Goal: Task Accomplishment & Management: Manage account settings

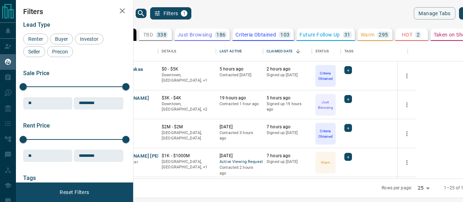
scroll to position [132, 321]
click at [149, 99] on button "Tony Nzoigba" at bounding box center [130, 98] width 38 height 7
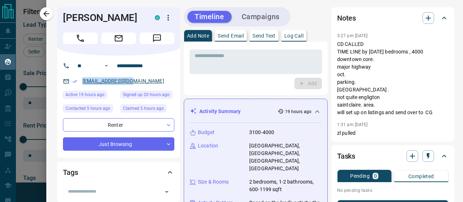
drag, startPoint x: 137, startPoint y: 82, endPoint x: 83, endPoint y: 78, distance: 53.6
click at [83, 78] on div "nzoigbat@gmail.com" at bounding box center [118, 81] width 111 height 12
copy link "nzoigbat@gmail.com"
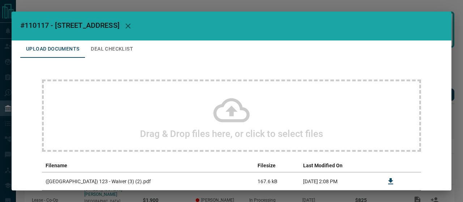
click at [131, 25] on icon "button" at bounding box center [127, 25] width 5 height 5
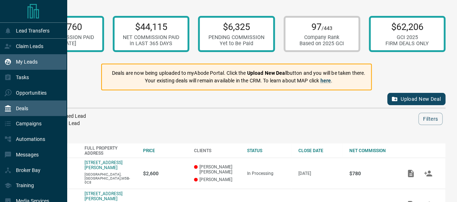
click at [33, 60] on p "My Leads" at bounding box center [27, 62] width 22 height 6
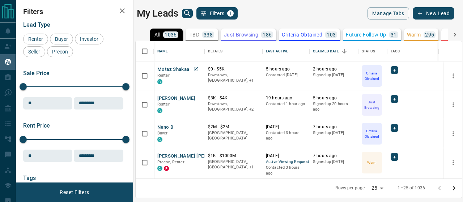
scroll to position [132, 321]
click at [189, 70] on div "Motaz Shakaa Renter C" at bounding box center [178, 76] width 43 height 20
click at [189, 72] on div "Motaz Shakaa Renter C" at bounding box center [178, 76] width 43 height 20
click at [180, 69] on button "Motaz Shakaa" at bounding box center [173, 69] width 32 height 7
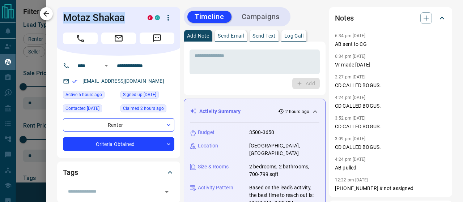
drag, startPoint x: 129, startPoint y: 20, endPoint x: 47, endPoint y: 15, distance: 81.8
click at [47, 15] on div "**********" at bounding box center [254, 101] width 416 height 202
copy div "Motaz Shakaa"
click at [44, 16] on icon "button" at bounding box center [46, 13] width 9 height 9
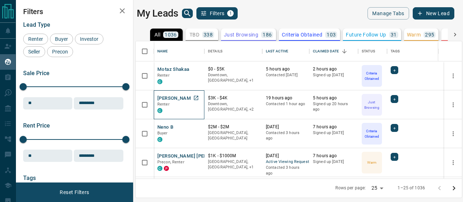
click at [184, 110] on div "C" at bounding box center [178, 110] width 43 height 6
click at [184, 99] on button "Tony Nzoigba" at bounding box center [176, 98] width 38 height 7
click at [178, 98] on button "Tony Nzoigba" at bounding box center [176, 98] width 38 height 7
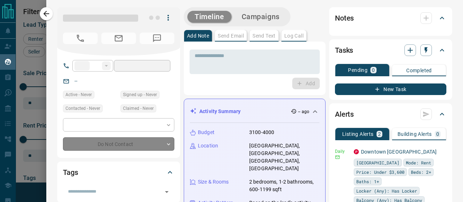
type input "**"
type input "**********"
type input "*"
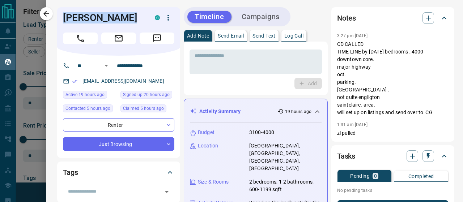
drag, startPoint x: 123, startPoint y: 44, endPoint x: 54, endPoint y: 5, distance: 79.1
copy div "Tony Nzoigba C"
click at [134, 80] on div "nzoigbat@gmail.com" at bounding box center [118, 81] width 111 height 12
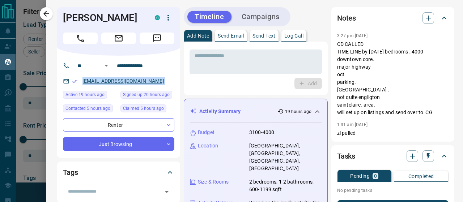
drag, startPoint x: 134, startPoint y: 80, endPoint x: 85, endPoint y: 80, distance: 48.4
click at [85, 80] on div "nzoigbat@gmail.com" at bounding box center [118, 81] width 111 height 12
copy link "nzoigbat@gmail.com"
click at [43, 14] on icon "button" at bounding box center [46, 13] width 9 height 9
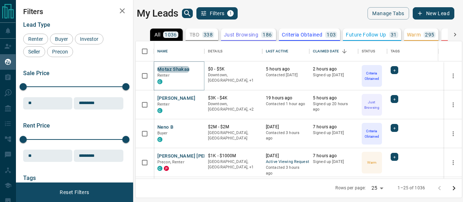
click at [176, 67] on button "Motaz Shakaa" at bounding box center [173, 69] width 32 height 7
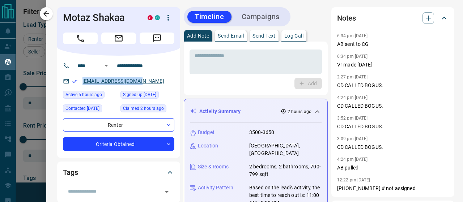
drag, startPoint x: 147, startPoint y: 82, endPoint x: 82, endPoint y: 81, distance: 64.7
click at [82, 81] on div "shakaamotaz@gmail.com" at bounding box center [118, 81] width 111 height 12
copy link "shakaamotaz@gmail.com"
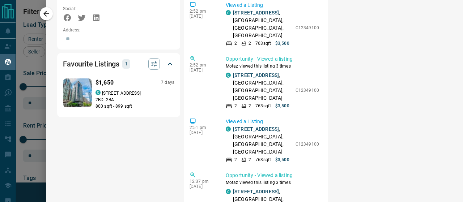
scroll to position [566, 0]
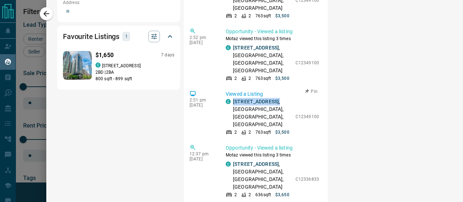
drag, startPoint x: 286, startPoint y: 77, endPoint x: 231, endPoint y: 79, distance: 54.6
click at [231, 98] on div "C 2202 - 770 BAY Street , Bay St. Corridor, Downtown, Toronto 2 2 763 sqft $3,5…" at bounding box center [272, 117] width 93 height 38
copy p "2202 - 770 BAY Street ,"
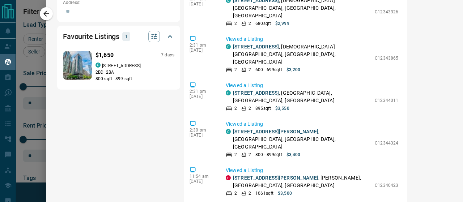
scroll to position [0, 0]
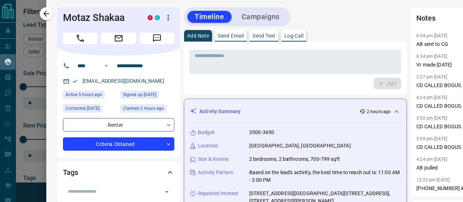
click at [262, 47] on div "* ​" at bounding box center [294, 60] width 211 height 27
click at [298, 36] on p "Log Call" at bounding box center [293, 35] width 19 height 5
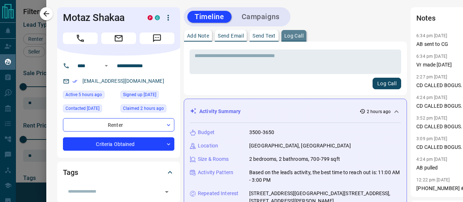
click at [298, 36] on p "Log Call" at bounding box center [293, 35] width 19 height 5
click at [281, 30] on button "Log Call" at bounding box center [293, 36] width 25 height 12
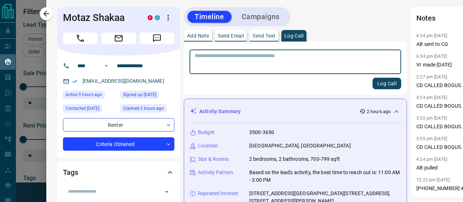
click at [283, 65] on textarea at bounding box center [294, 62] width 201 height 18
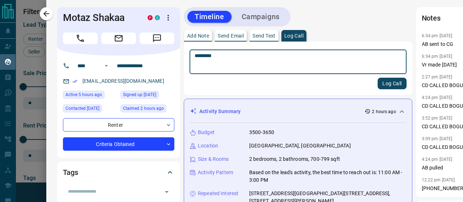
type textarea "*********"
click at [405, 86] on button "Log Call" at bounding box center [391, 84] width 29 height 12
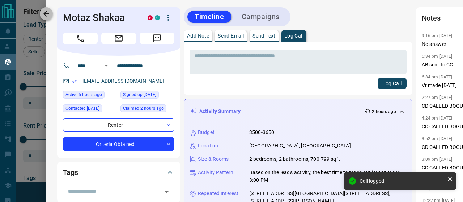
scroll to position [2475, 0]
click at [43, 9] on icon "button" at bounding box center [46, 13] width 9 height 9
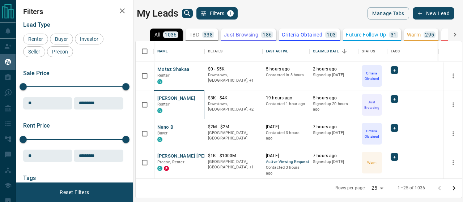
click at [179, 94] on div "Tony Nzoigba Renter C" at bounding box center [179, 104] width 51 height 29
click at [170, 98] on button "Tony Nzoigba" at bounding box center [176, 98] width 38 height 7
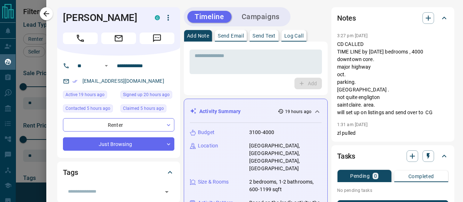
click at [302, 33] on p "Log Call" at bounding box center [293, 35] width 19 height 5
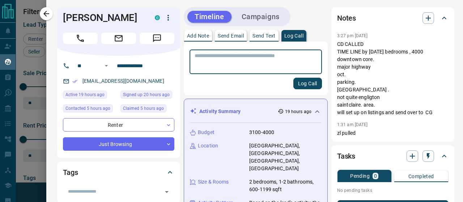
click at [265, 59] on textarea at bounding box center [255, 62] width 122 height 18
type textarea "*"
type textarea "**********"
click at [309, 87] on button "Log Call" at bounding box center [307, 84] width 29 height 12
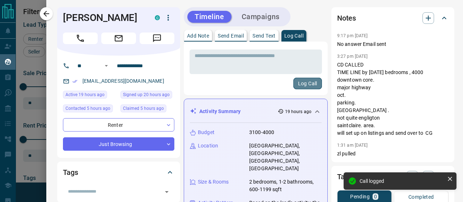
click at [309, 87] on button "Log Call" at bounding box center [307, 84] width 29 height 12
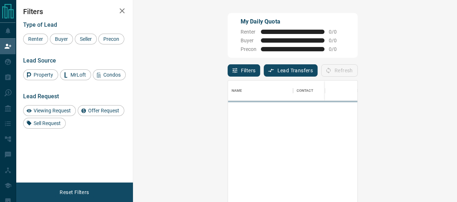
scroll to position [145, 303]
